Goal: Find specific page/section

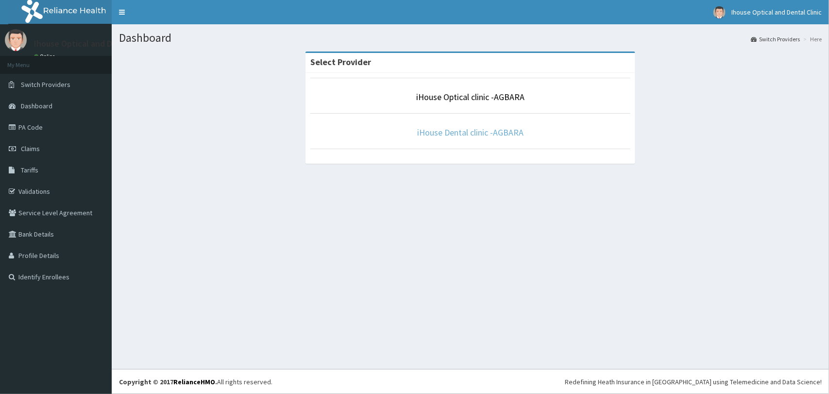
click at [469, 131] on link "iHouse Dental clinic -AGBARA" at bounding box center [470, 132] width 106 height 11
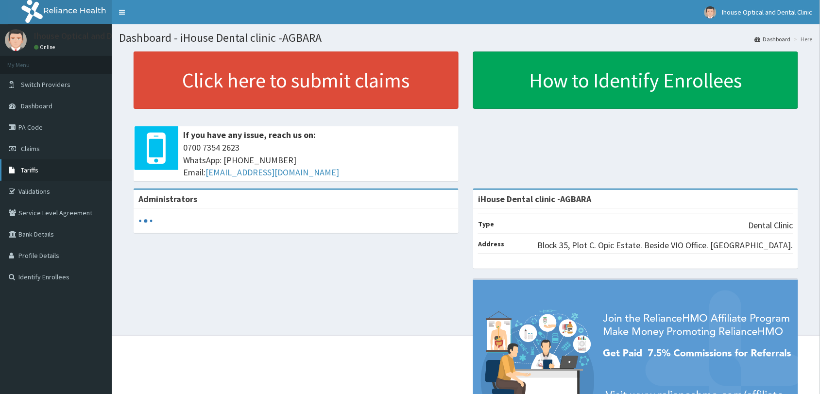
click at [23, 168] on span "Tariffs" at bounding box center [29, 170] width 17 height 9
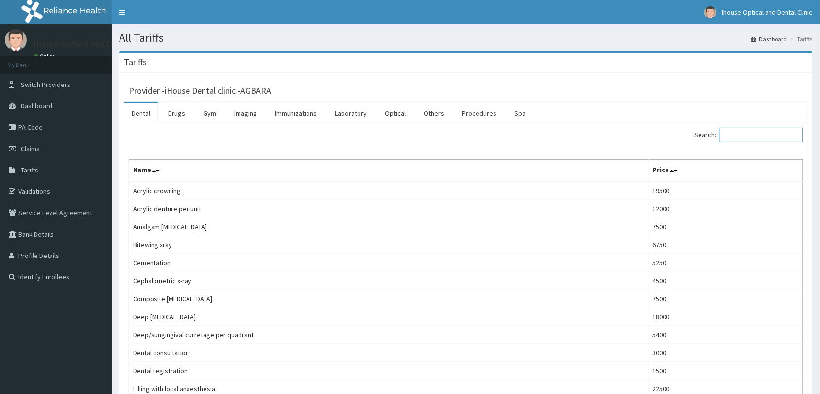
click at [760, 138] on input "Search:" at bounding box center [761, 135] width 84 height 15
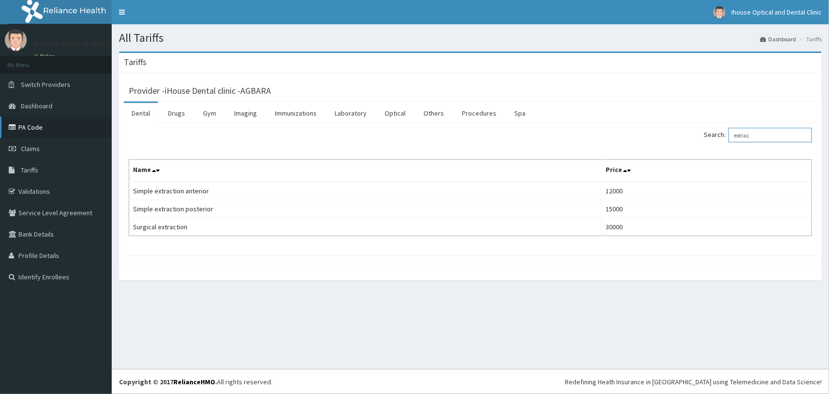
type input "extrac"
click at [39, 130] on link "PA Code" at bounding box center [56, 127] width 112 height 21
